Goal: Task Accomplishment & Management: Use online tool/utility

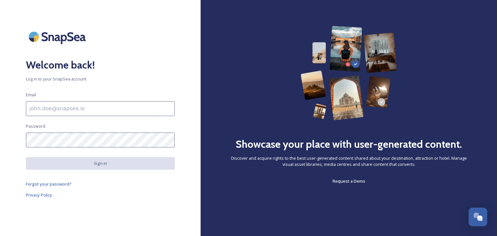
click at [44, 108] on input at bounding box center [100, 108] width 149 height 15
type input "[EMAIL_ADDRESS][DOMAIN_NAME]"
click at [0, 150] on div "Welcome back! Log in to your SnapSea account Email [EMAIL_ADDRESS][DOMAIN_NAME]…" at bounding box center [100, 118] width 201 height 185
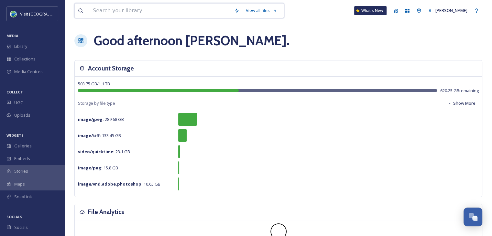
click at [136, 13] on input at bounding box center [160, 11] width 141 height 14
type input "farm jam"
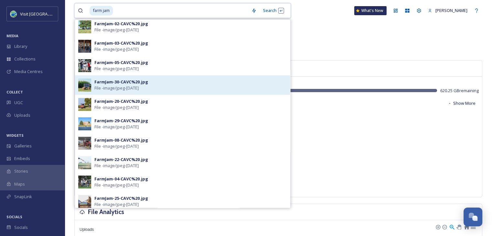
scroll to position [219, 0]
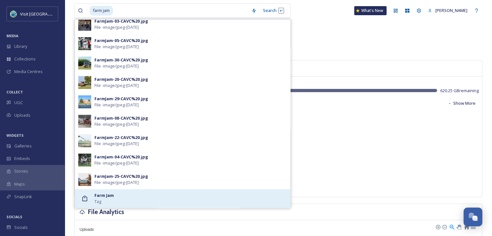
click at [148, 198] on div "Farm Jam Tag" at bounding box center [191, 199] width 193 height 12
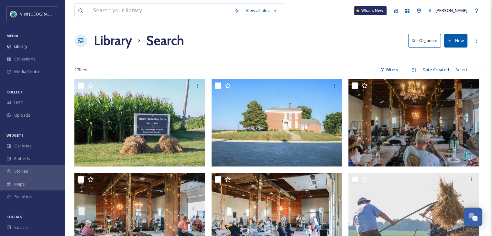
click at [258, 41] on div "Library Search Organise New" at bounding box center [278, 40] width 408 height 19
